Goal: Check status: Check status

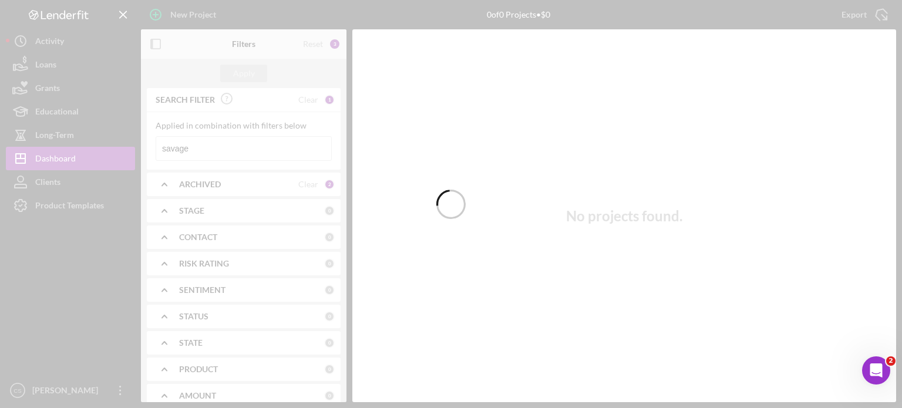
click at [197, 144] on div at bounding box center [451, 204] width 902 height 408
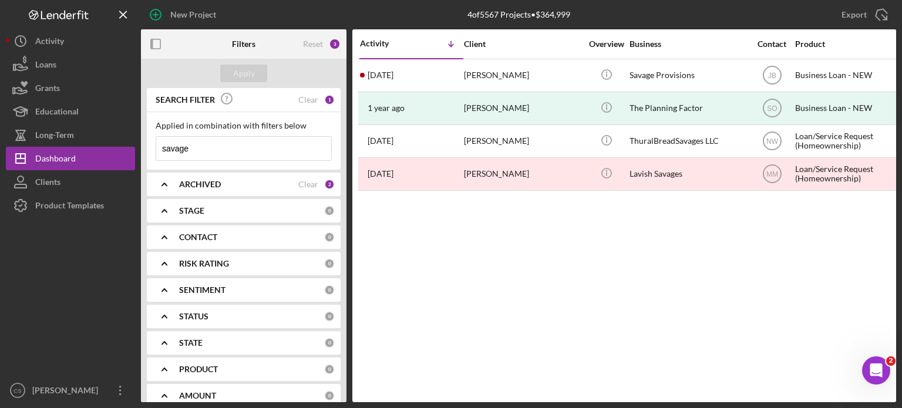
drag, startPoint x: 193, startPoint y: 150, endPoint x: 144, endPoint y: 145, distance: 49.5
click at [144, 145] on div "SEARCH FILTER Clear 1 Applied in combination with filters below savage Icon/Men…" at bounding box center [243, 245] width 205 height 314
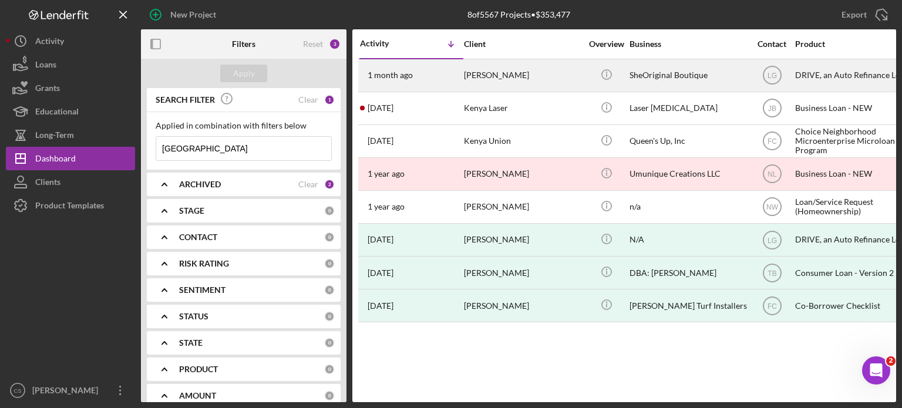
type input "[GEOGRAPHIC_DATA]"
click at [387, 70] on time "1 month ago" at bounding box center [390, 74] width 45 height 9
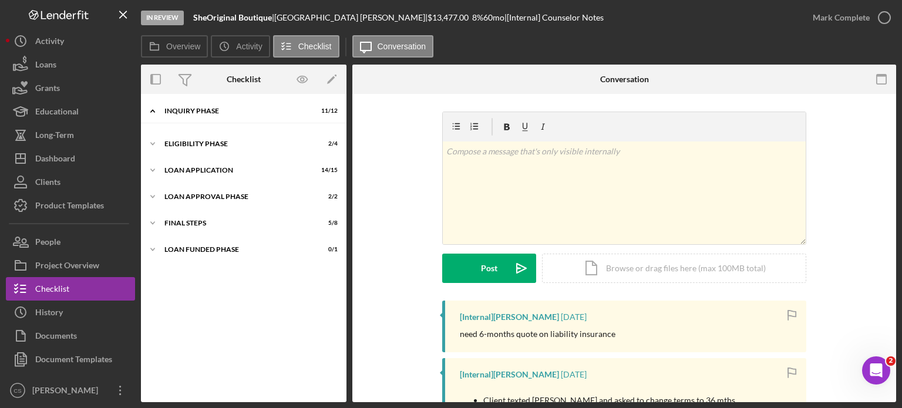
scroll to position [50, 0]
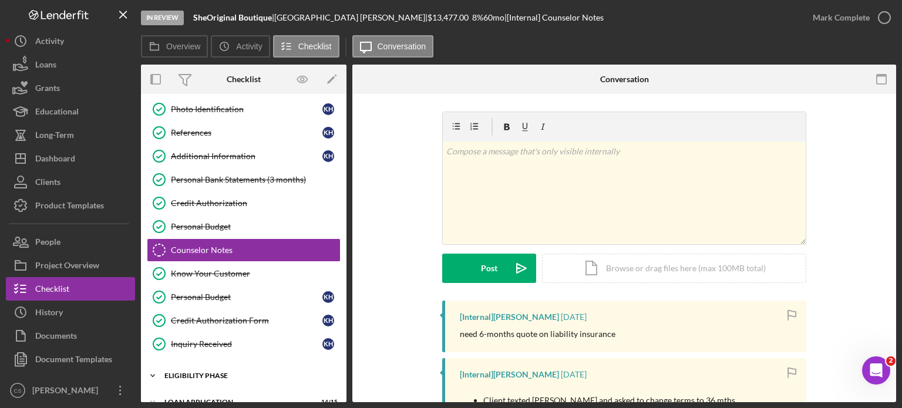
click at [156, 369] on icon "Icon/Expander" at bounding box center [152, 375] width 23 height 23
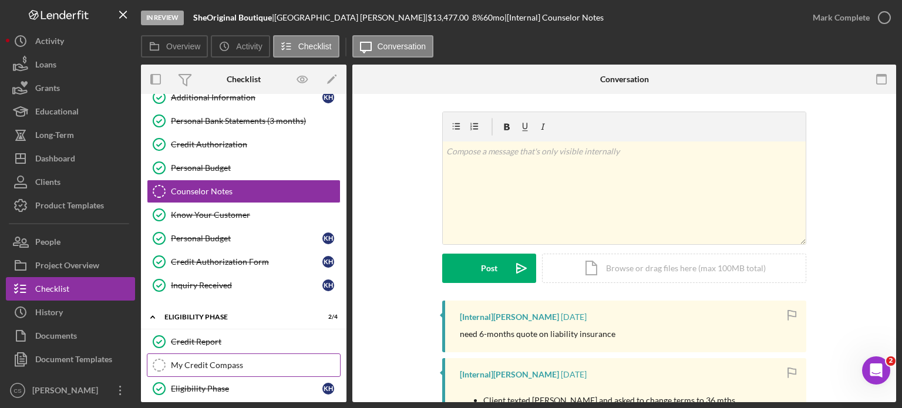
scroll to position [167, 0]
